Goal: Task Accomplishment & Management: Manage account settings

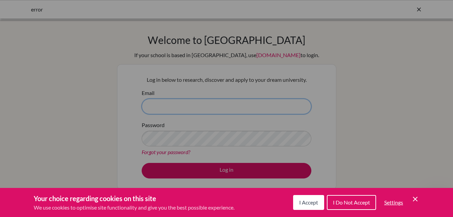
type input "academiccounselor@sxc.edu.np"
click at [357, 199] on span "I Do Not Accept" at bounding box center [351, 202] width 37 height 6
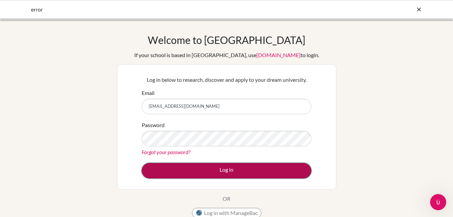
click at [265, 170] on button "Log in" at bounding box center [227, 171] width 170 height 16
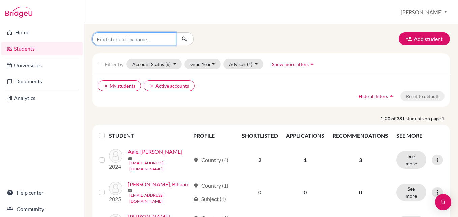
click at [117, 41] on input "Find student by name..." at bounding box center [134, 38] width 84 height 13
type input "sagar"
click button "submit" at bounding box center [185, 38] width 18 height 13
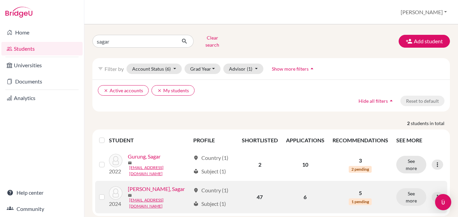
click at [147, 185] on link "[PERSON_NAME], Sagar" at bounding box center [156, 188] width 57 height 8
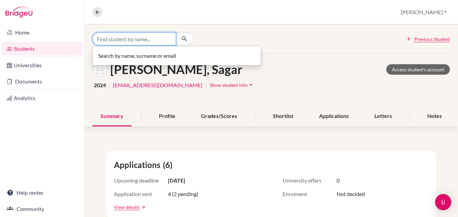
click at [152, 38] on input "Find student by name..." at bounding box center [134, 38] width 84 height 13
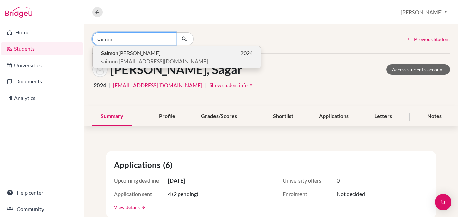
type input "saimon"
click at [143, 57] on span "saimon .kunwar1@gmail.com" at bounding box center [154, 61] width 107 height 8
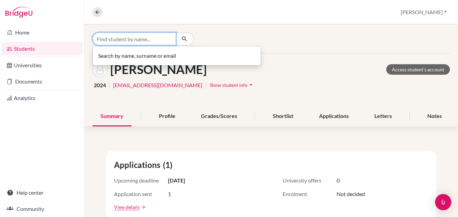
click at [161, 38] on input "Find student by name..." at bounding box center [134, 38] width 84 height 13
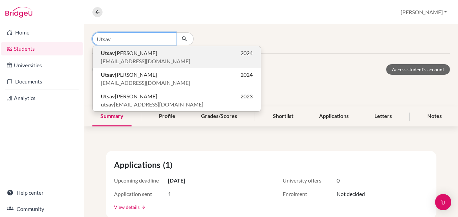
type input "Utsav"
click at [131, 50] on span "Utsav Kandel" at bounding box center [129, 53] width 56 height 8
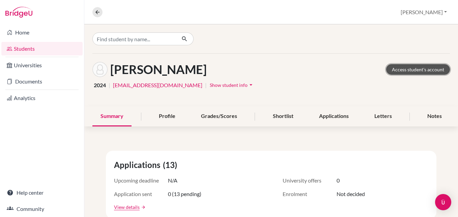
click at [391, 70] on link "Access student's account" at bounding box center [418, 69] width 64 height 10
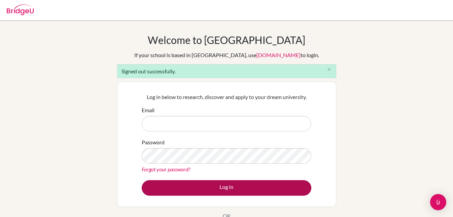
type input "academiccounselor@sxc.edu.np"
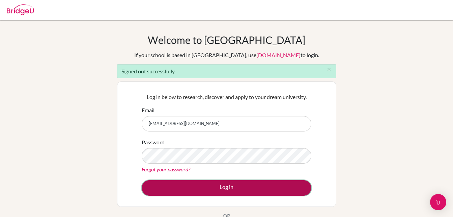
click at [222, 189] on button "Log in" at bounding box center [227, 188] width 170 height 16
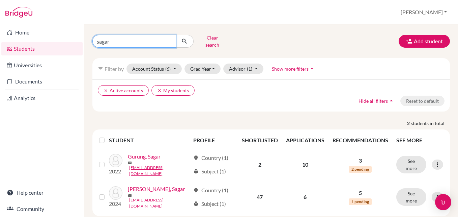
click at [135, 40] on input "sagar" at bounding box center [134, 41] width 84 height 13
type input "s"
type input "Utsav"
click button "submit" at bounding box center [185, 41] width 18 height 13
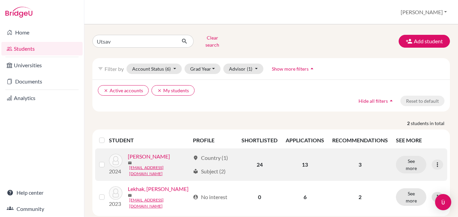
click at [153, 154] on link "[PERSON_NAME]" at bounding box center [149, 156] width 42 height 8
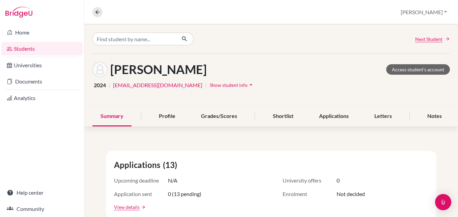
click at [210, 84] on span "Show student info" at bounding box center [229, 85] width 38 height 6
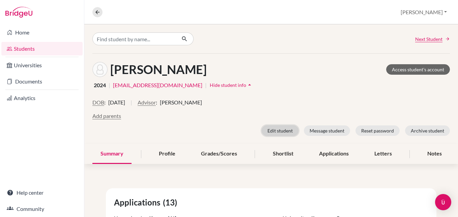
click at [279, 129] on button "Edit student" at bounding box center [280, 130] width 37 height 10
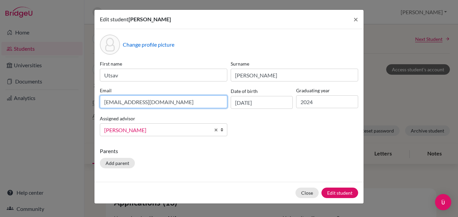
click at [165, 103] on input "[EMAIL_ADDRESS][DOMAIN_NAME]" at bounding box center [163, 101] width 127 height 13
drag, startPoint x: 156, startPoint y: 103, endPoint x: 102, endPoint y: 105, distance: 54.7
click at [102, 105] on input "[EMAIL_ADDRESS][DOMAIN_NAME]" at bounding box center [163, 101] width 127 height 13
type input "[EMAIL_ADDRESS][DOMAIN_NAME]"
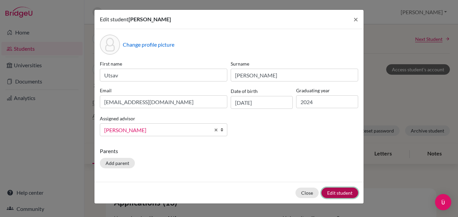
click at [332, 190] on button "Edit student" at bounding box center [339, 192] width 37 height 10
